Goal: Task Accomplishment & Management: Manage account settings

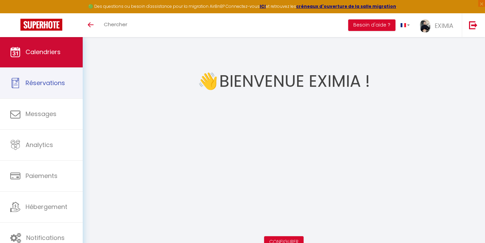
click at [57, 66] on link "Calendriers" at bounding box center [41, 52] width 83 height 31
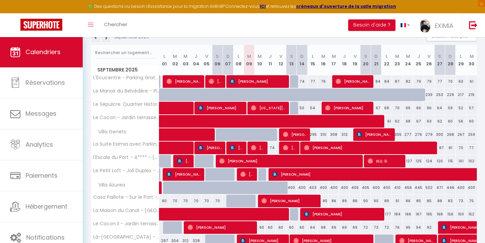
scroll to position [141, 0]
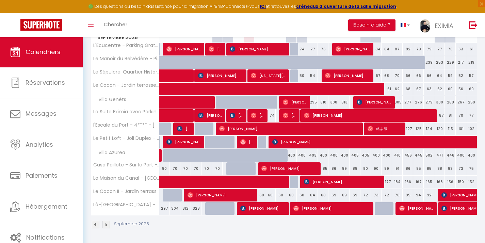
click at [270, 207] on span "[PERSON_NAME]" at bounding box center [263, 208] width 46 height 13
select select "OK"
select select "0"
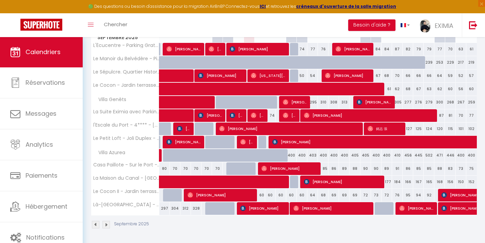
select select "1"
select select
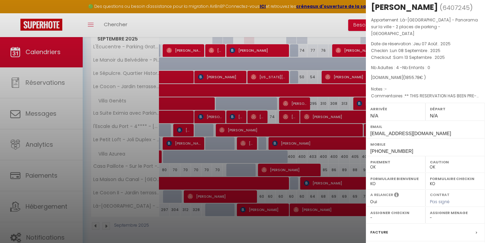
scroll to position [0, 0]
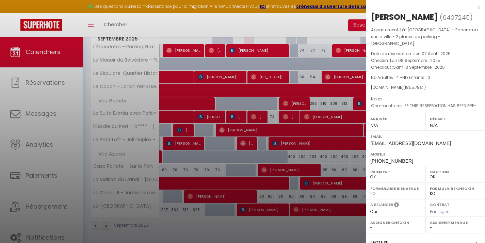
click at [383, 233] on div "Facture" at bounding box center [425, 242] width 119 height 18
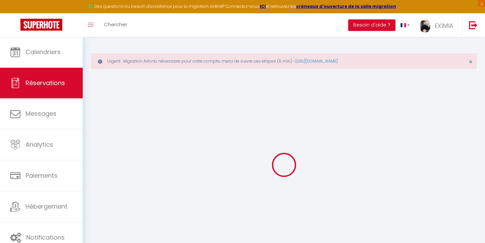
select select "cleaning"
select select "other"
select select "taxes"
select select
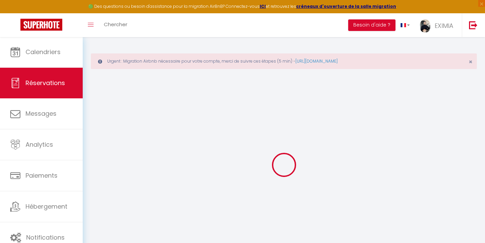
checkbox input "false"
type textarea "** THIS RESERVATION HAS BEEN PRE-PAID ** BOOKING NOTE : Payment charge is EUR 2…"
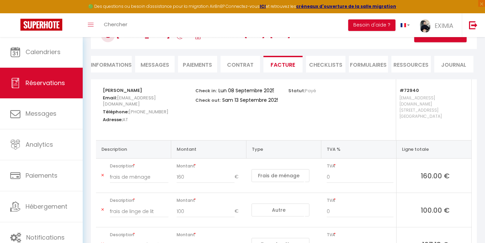
scroll to position [74, 0]
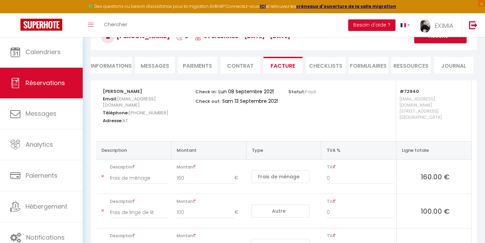
click at [117, 53] on div "[PERSON_NAME] 5 4 Personnes [DATE] - [DATE] Actions Enregistrer Dupliquer Suppr…" at bounding box center [283, 35] width 395 height 36
click at [137, 66] on li "Messages" at bounding box center [154, 65] width 39 height 17
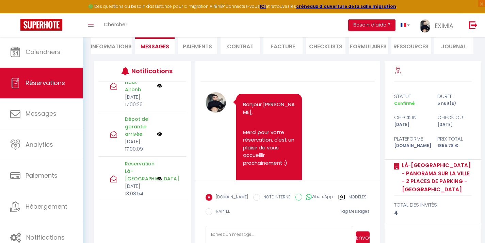
scroll to position [112, 0]
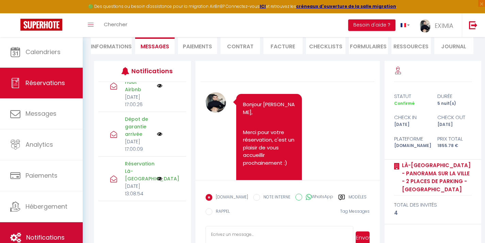
click at [50, 230] on link "Notifications" at bounding box center [41, 237] width 83 height 31
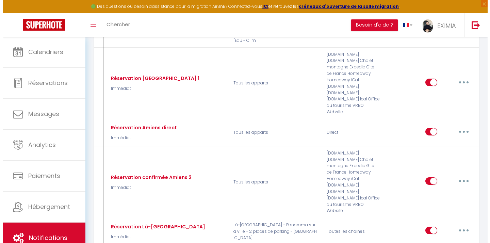
scroll to position [411, 0]
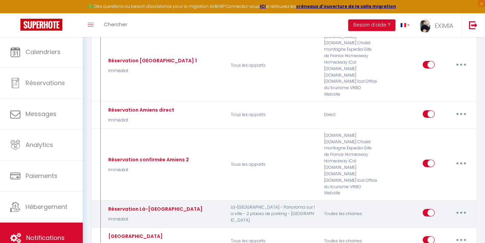
click at [465, 207] on button "button" at bounding box center [460, 212] width 19 height 11
click at [454, 222] on link "Editer" at bounding box center [443, 228] width 50 height 12
type input "Réservation Là-[GEOGRAPHIC_DATA]"
select select "Immédiat"
select select
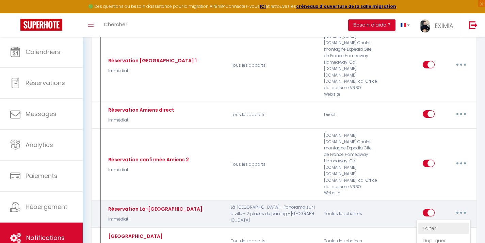
checkbox input "true"
checkbox input "false"
radio input "true"
type input "Réservation Rooftop Là-haut"
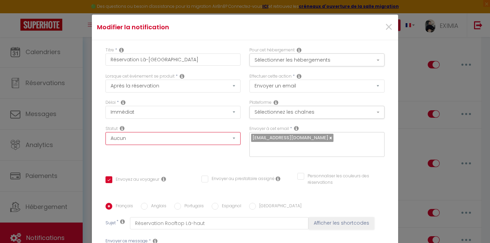
select select "if_deposit_is_paid"
checkbox input "true"
checkbox input "false"
click at [355, 57] on button "Sélectionner les hébergements" at bounding box center [316, 59] width 135 height 13
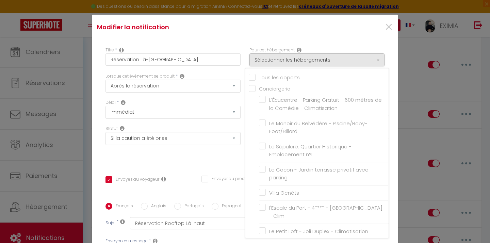
click at [360, 41] on div "Titre * Réservation Là-Haut Rooftop Pour cet hébergement Sélectionner les héber…" at bounding box center [245, 202] width 306 height 325
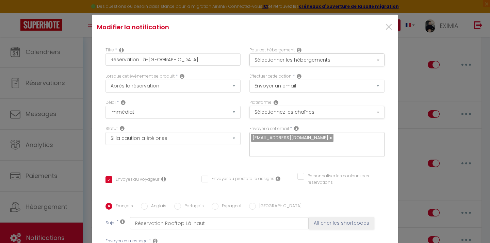
click at [339, 110] on button "Sélectionnez les chaînes" at bounding box center [316, 112] width 135 height 13
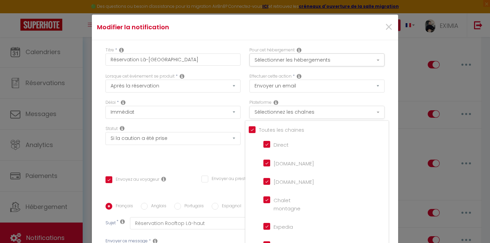
click at [339, 110] on button "Sélectionnez les chaînes" at bounding box center [316, 112] width 135 height 13
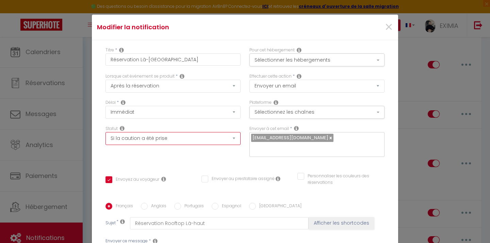
select select
checkbox input "true"
checkbox input "false"
click at [290, 113] on button "Sélectionnez les chaînes" at bounding box center [316, 112] width 135 height 13
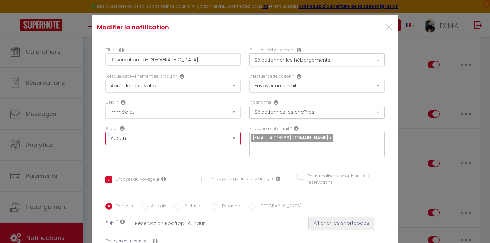
select select "if_deposit_is_paid"
checkbox input "true"
checkbox input "false"
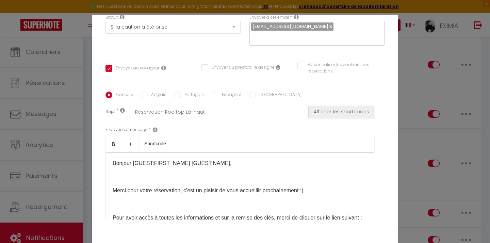
scroll to position [146, 0]
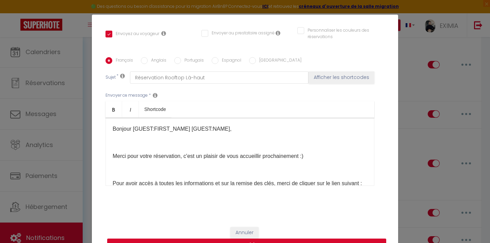
click at [244, 239] on button "Mettre à jour" at bounding box center [246, 244] width 279 height 13
checkbox input "true"
checkbox input "false"
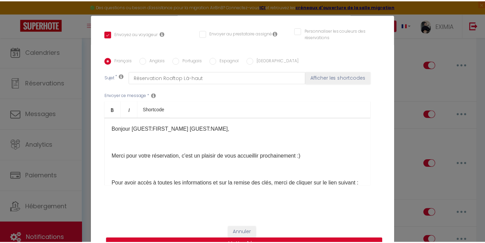
scroll to position [139, 0]
